Goal: Task Accomplishment & Management: Use online tool/utility

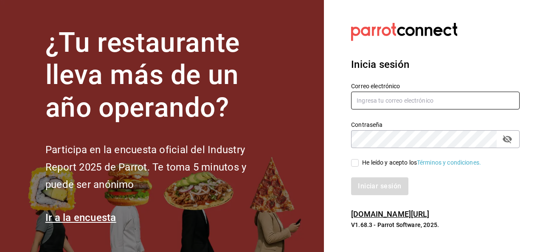
type input "[PERSON_NAME][EMAIL_ADDRESS][PERSON_NAME][DOMAIN_NAME]"
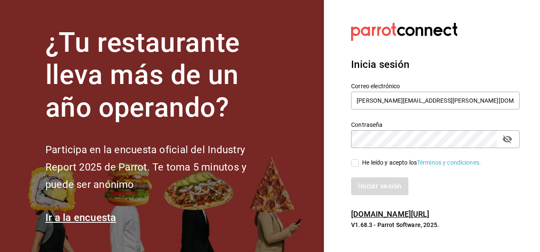
click at [357, 164] on input "He leído y acepto los Términos y condiciones." at bounding box center [355, 163] width 8 height 8
checkbox input "true"
click at [363, 184] on button "Iniciar sesión" at bounding box center [380, 186] width 58 height 18
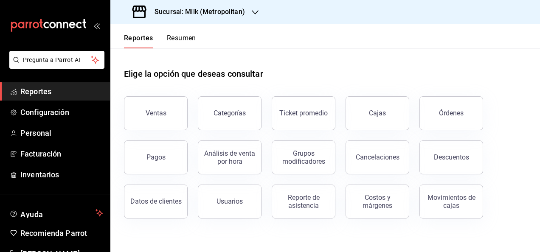
click at [247, 18] on div "Sucursal: Milk (Metropolitan)" at bounding box center [189, 12] width 145 height 24
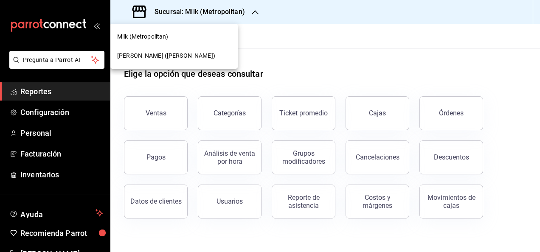
click at [202, 55] on div "Ichikani Sushi (Vasconcelos)" at bounding box center [174, 55] width 114 height 9
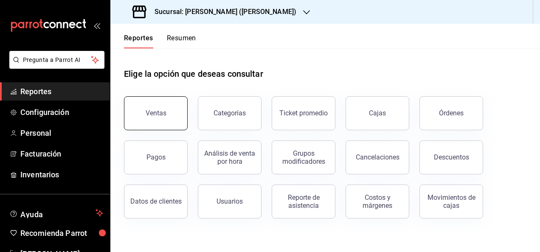
click at [172, 101] on button "Ventas" at bounding box center [156, 113] width 64 height 34
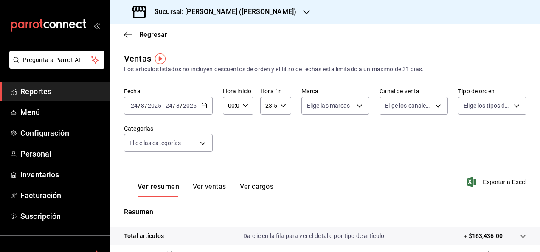
click at [199, 107] on div "2025-08-24 24 / 8 / 2025 - 2025-08-24 24 / 8 / 2025" at bounding box center [168, 106] width 89 height 18
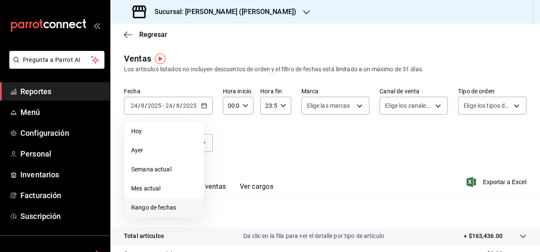
click at [162, 204] on span "Rango de fechas" at bounding box center [164, 207] width 66 height 9
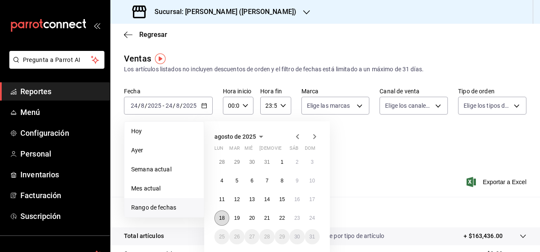
click at [221, 213] on button "18" at bounding box center [221, 217] width 15 height 15
click at [220, 218] on abbr "18" at bounding box center [222, 218] width 6 height 6
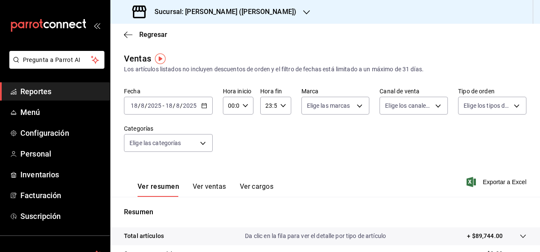
click at [209, 104] on div "2025-08-18 18 / 8 / 2025 - 2025-08-18 18 / 8 / 2025" at bounding box center [168, 106] width 89 height 18
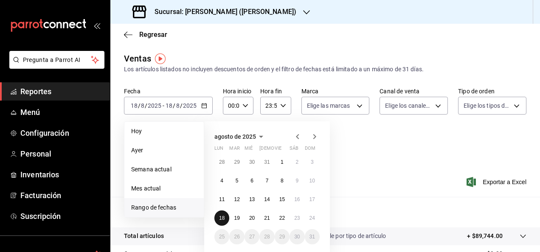
click at [223, 217] on abbr "18" at bounding box center [222, 218] width 6 height 6
click at [408, 177] on div "Ver resumen Ver ventas Ver cargos Exportar a Excel" at bounding box center [324, 179] width 429 height 35
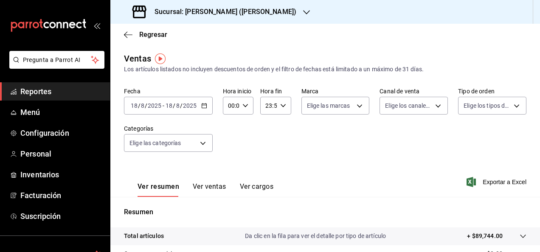
click at [207, 109] on div "2025-08-18 18 / 8 / 2025 - 2025-08-18 18 / 8 / 2025" at bounding box center [168, 106] width 89 height 18
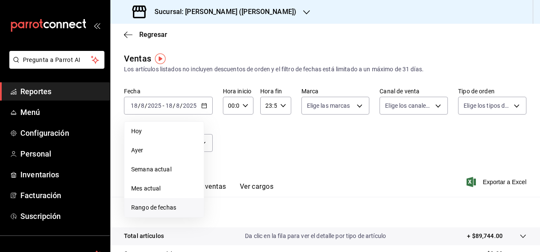
click at [159, 215] on li "Rango de fechas" at bounding box center [163, 207] width 79 height 19
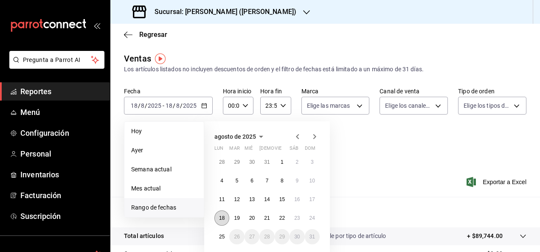
click at [217, 218] on button "18" at bounding box center [221, 217] width 15 height 15
click at [222, 238] on abbr "25" at bounding box center [222, 237] width 6 height 6
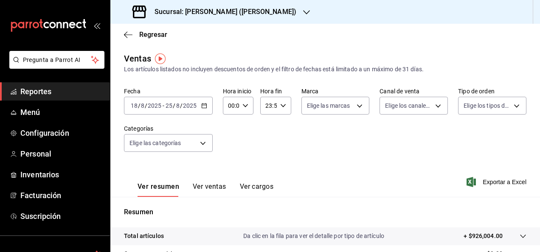
click at [247, 111] on div "00:00 Hora inicio" at bounding box center [238, 106] width 31 height 18
click at [231, 144] on div "00 01 02 03 04 05 06 07 08 09 10 11 12 13 14 15 16 17 18 19 20 21 22 23" at bounding box center [229, 151] width 15 height 68
click at [230, 144] on span "05" at bounding box center [230, 144] width 2 height 7
type input "05:00"
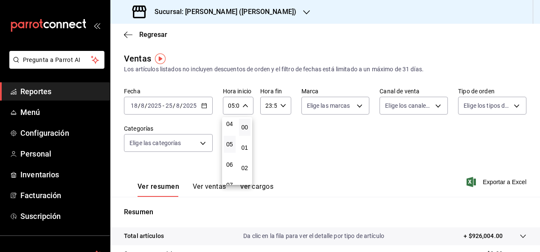
click at [286, 103] on div at bounding box center [270, 126] width 540 height 252
click at [281, 105] on icon "button" at bounding box center [283, 106] width 6 height 6
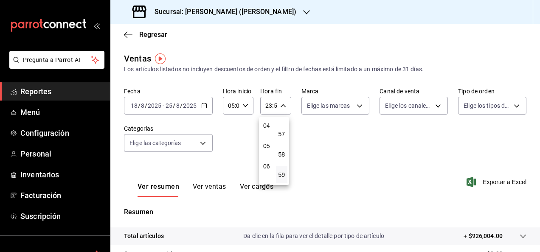
scroll to position [81, 0]
click at [267, 151] on div "00 01 02 03 04 05 06 07 08 09 10 11 12 13 14 15 16 17 18 19 20 21 22 23" at bounding box center [266, 151] width 15 height 68
click at [267, 151] on span "05" at bounding box center [267, 147] width 2 height 7
type input "05:59"
click at [464, 238] on div at bounding box center [270, 126] width 540 height 252
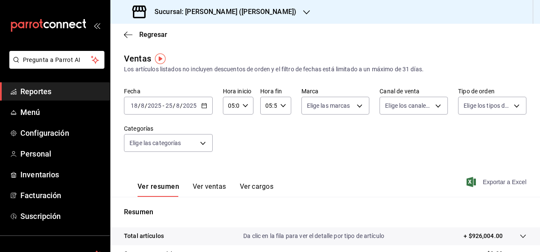
click at [487, 179] on span "Exportar a Excel" at bounding box center [497, 182] width 58 height 10
click at [52, 88] on span "Reportes" at bounding box center [61, 91] width 83 height 11
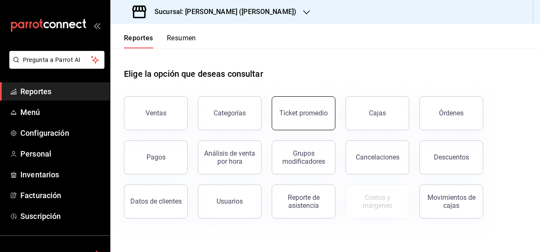
click at [280, 107] on button "Ticket promedio" at bounding box center [304, 113] width 64 height 34
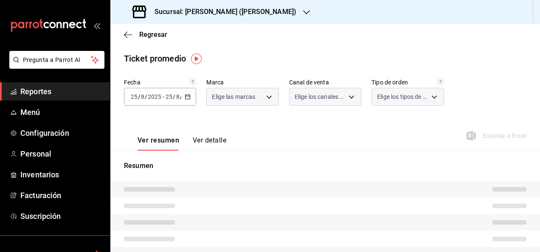
type input "3e284276-a834-4a39-bc59-2edda2d06158"
type input "PARROT,UBER_EATS,RAPPI,DIDI_FOOD,ONLINE"
type input "e22fa5c9-a89e-41b0-8860-3ae797de52dc,d5ed7011-f835-4d0c-a8fc-5f0f01446209,0cbc4…"
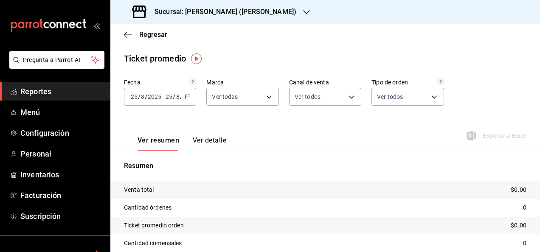
click at [183, 95] on div "2025-08-25 25 / 8 / 2025 - 2025-08-25 25 / 8 / 2025" at bounding box center [160, 97] width 72 height 18
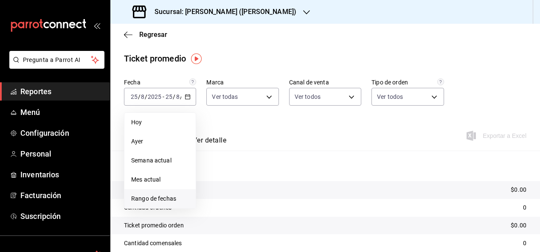
click at [144, 204] on li "Rango de fechas" at bounding box center [159, 198] width 71 height 19
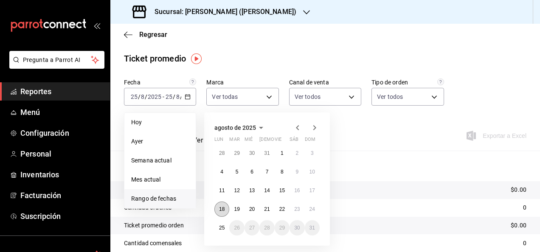
click at [221, 205] on button "18" at bounding box center [221, 209] width 15 height 15
click at [222, 225] on abbr "25" at bounding box center [222, 228] width 6 height 6
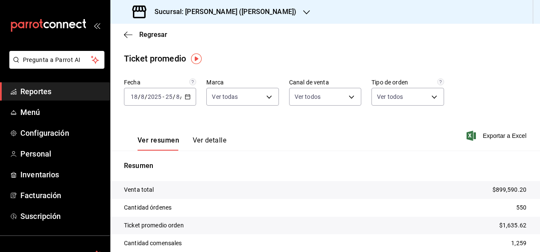
click at [187, 94] on icon "button" at bounding box center [188, 97] width 6 height 6
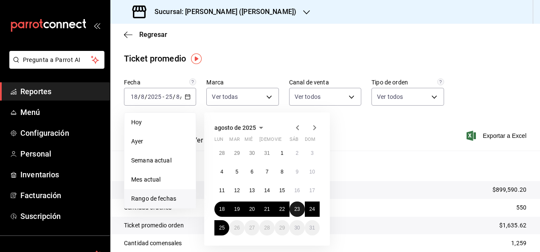
click at [297, 210] on abbr "23" at bounding box center [297, 209] width 6 height 6
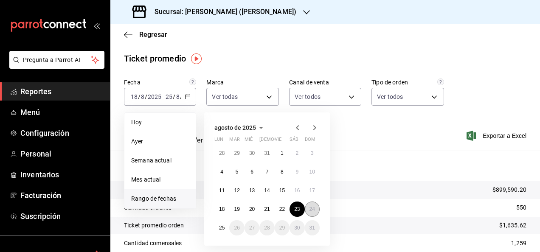
click at [313, 210] on abbr "24" at bounding box center [312, 209] width 6 height 6
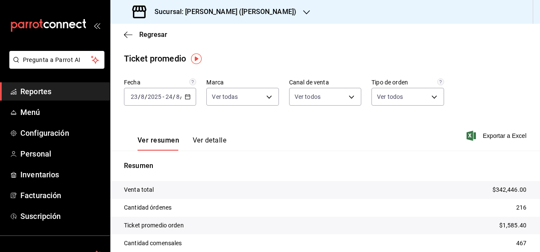
click at [186, 98] on icon "button" at bounding box center [188, 97] width 6 height 6
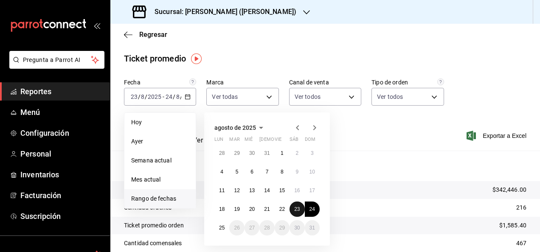
click at [296, 208] on abbr "23" at bounding box center [297, 209] width 6 height 6
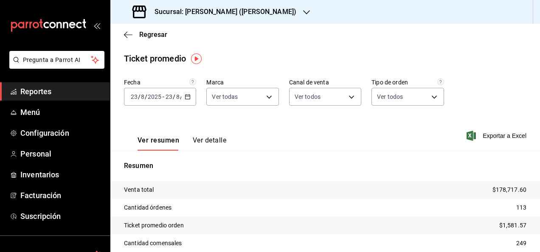
click at [183, 92] on div "2025-08-23 23 / 8 / 2025 - 2025-08-23 23 / 8 / 2025" at bounding box center [160, 97] width 72 height 18
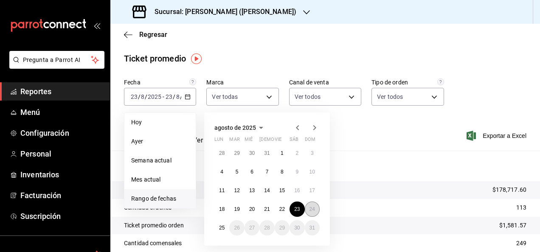
click at [311, 208] on abbr "24" at bounding box center [312, 209] width 6 height 6
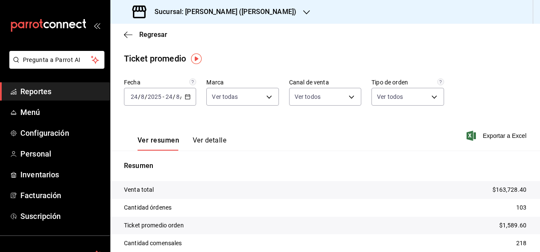
click at [82, 97] on span "Reportes" at bounding box center [61, 91] width 83 height 11
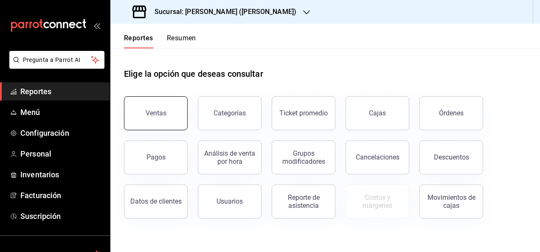
click at [163, 104] on button "Ventas" at bounding box center [156, 113] width 64 height 34
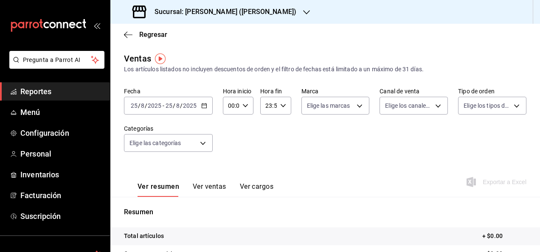
click at [202, 107] on icon "button" at bounding box center [204, 106] width 6 height 6
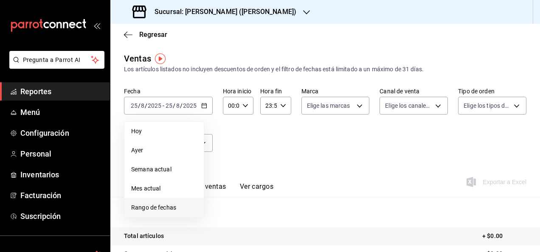
click at [168, 202] on li "Rango de fechas" at bounding box center [163, 207] width 79 height 19
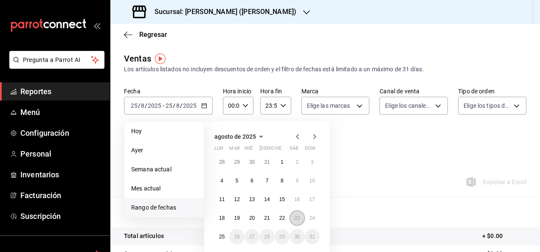
click at [290, 217] on button "23" at bounding box center [296, 217] width 15 height 15
click at [308, 219] on button "24" at bounding box center [312, 217] width 15 height 15
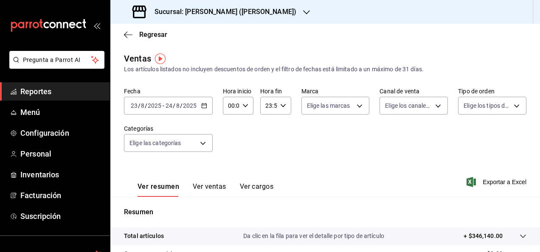
click at [246, 106] on icon "button" at bounding box center [245, 106] width 6 height 6
click at [228, 146] on div "00 01 02 03 04 05 06 07 08 09 10 11 12 13 14 15 16 17 18 19 20 21 22 23" at bounding box center [229, 151] width 15 height 68
click at [229, 146] on span "05" at bounding box center [230, 144] width 2 height 7
type input "05:00"
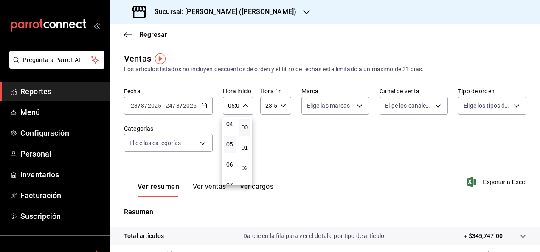
click at [283, 108] on div at bounding box center [270, 126] width 540 height 252
click at [283, 108] on icon "button" at bounding box center [283, 106] width 6 height 6
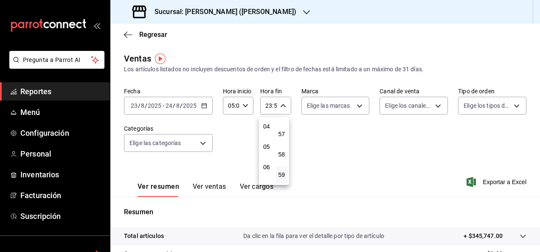
scroll to position [81, 0]
click at [265, 149] on div "00 01 02 03 04 05 06 07 08 09 10 11 12 13 14 15 16 17 18 19 20 21 22 23" at bounding box center [266, 151] width 15 height 68
click at [266, 149] on span "05" at bounding box center [267, 147] width 2 height 7
type input "05:59"
click at [439, 196] on div at bounding box center [270, 126] width 540 height 252
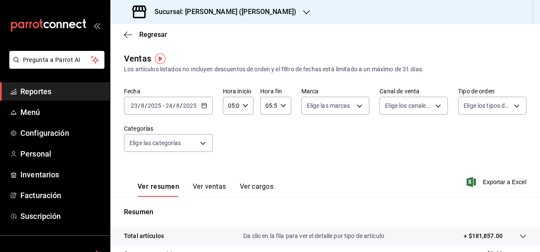
click at [454, 236] on div "Total artículos Da clic en la fila para ver el detalle por tipo de artículo + $…" at bounding box center [313, 236] width 379 height 9
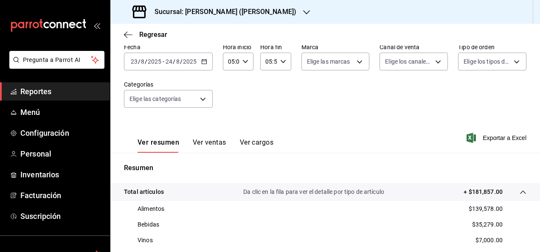
scroll to position [50, 0]
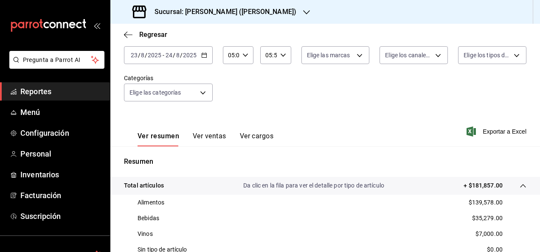
click at [202, 61] on div "2025-08-23 23 / 8 / 2025 - 2025-08-24 24 / 8 / 2025" at bounding box center [168, 55] width 89 height 18
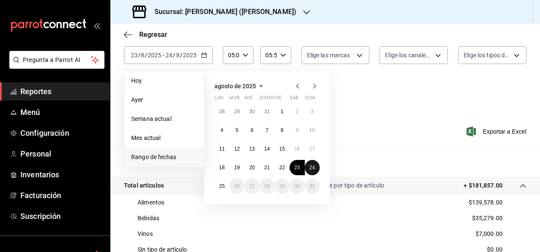
click at [315, 169] on button "24" at bounding box center [312, 167] width 15 height 15
click at [226, 185] on button "25" at bounding box center [221, 186] width 15 height 15
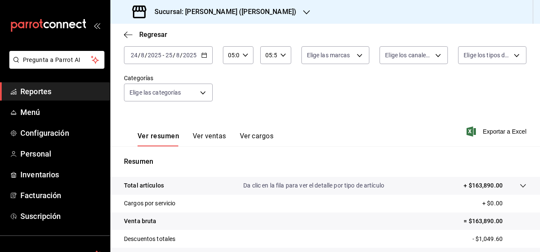
click at [367, 184] on p "Da clic en la fila para ver el detalle por tipo de artículo" at bounding box center [313, 185] width 141 height 9
